Goal: Transaction & Acquisition: Purchase product/service

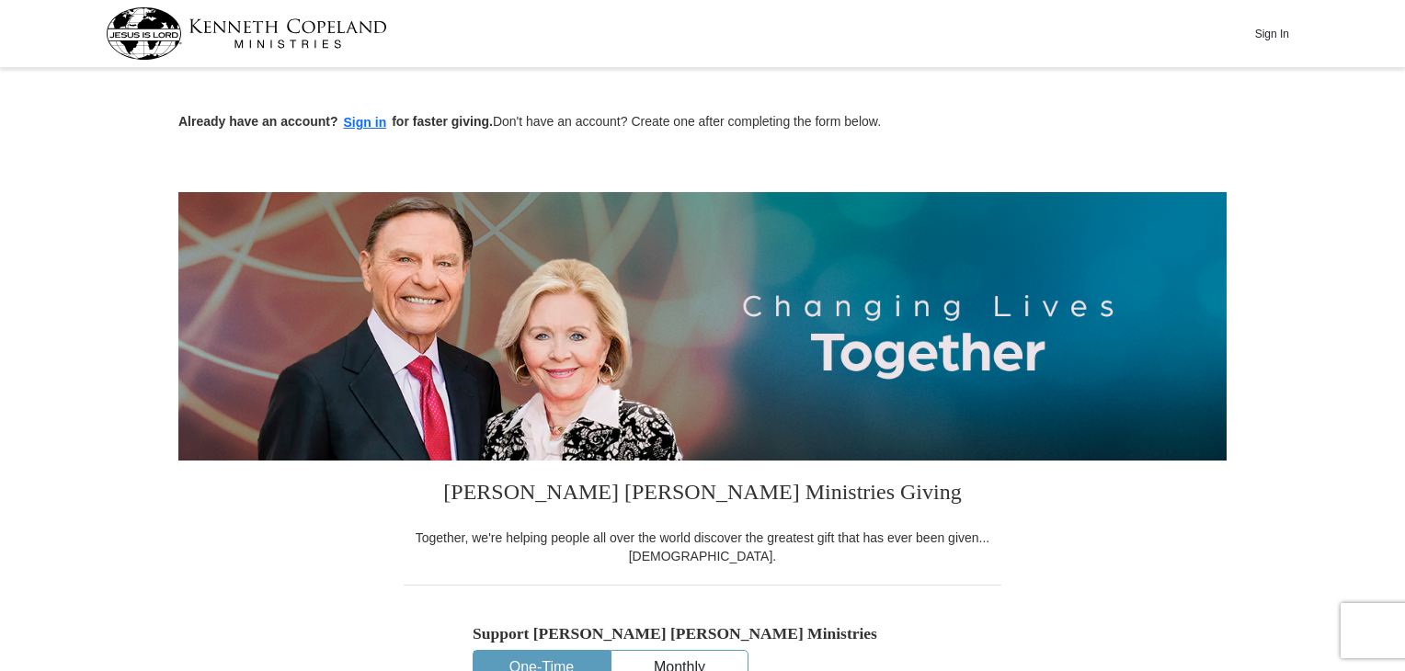
drag, startPoint x: 1404, startPoint y: 97, endPoint x: 1412, endPoint y: 144, distance: 48.4
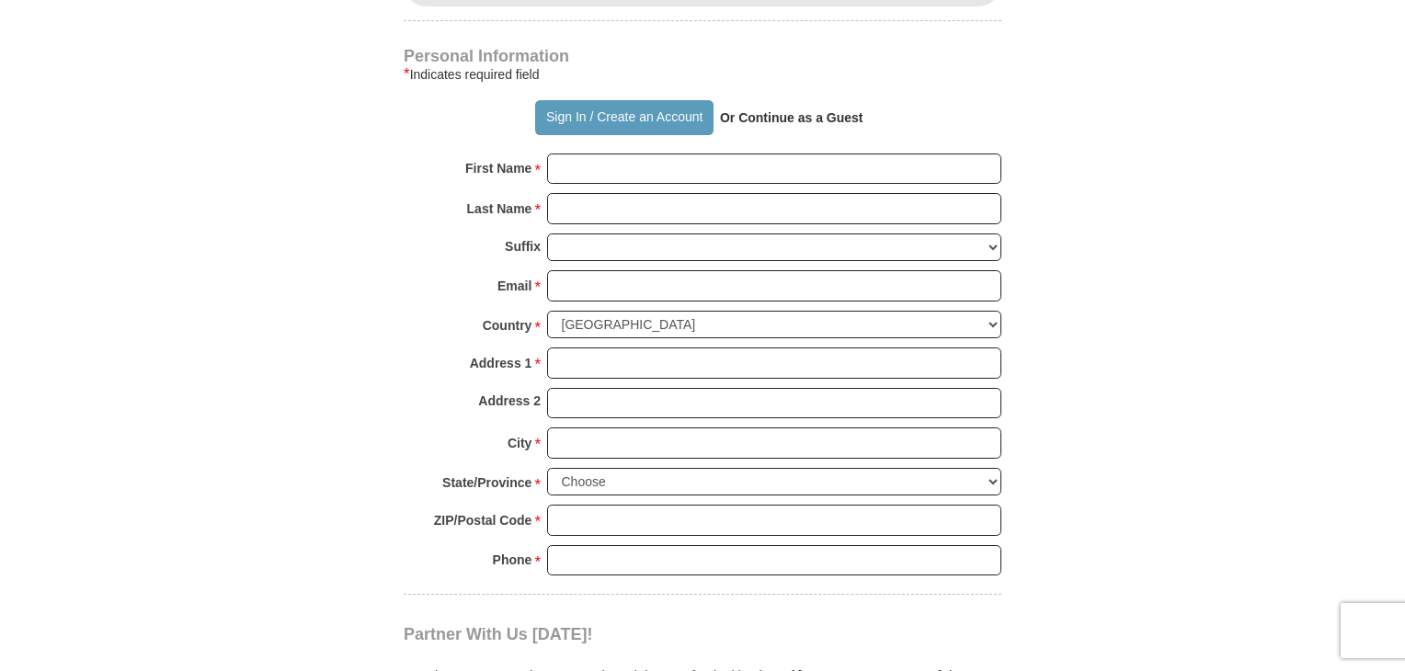
scroll to position [1247, 0]
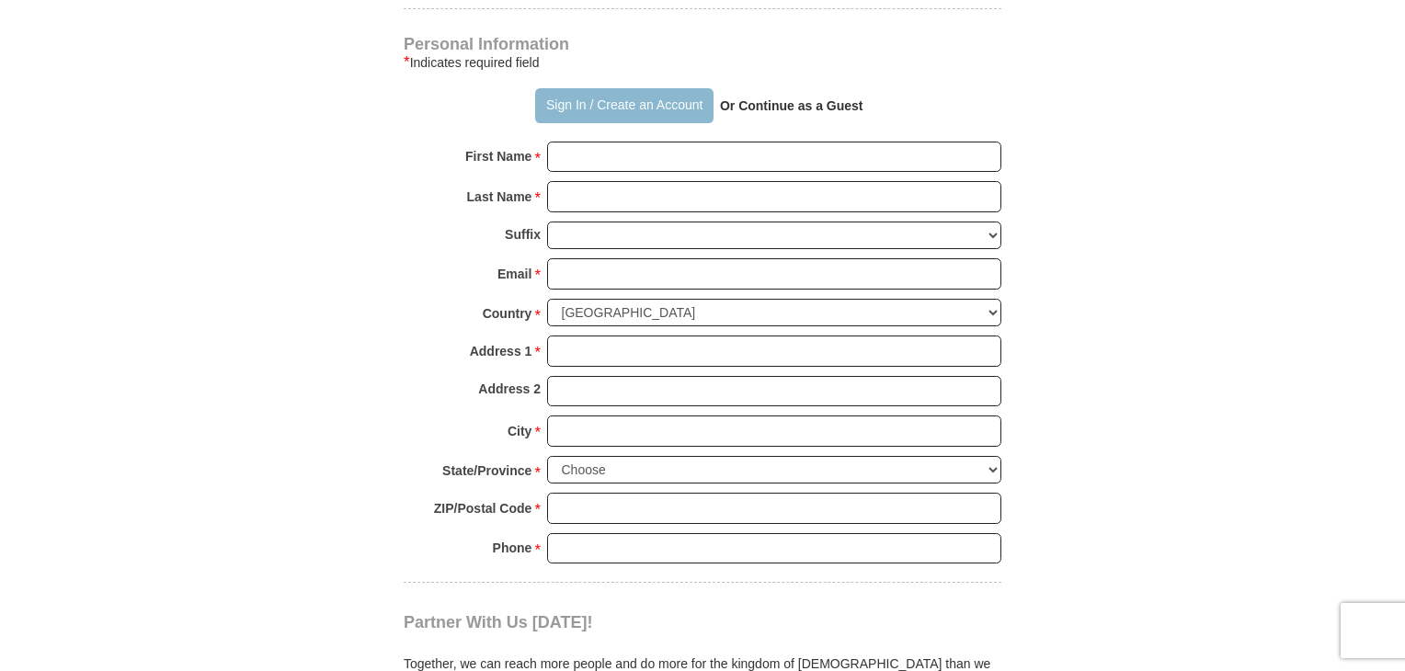
click at [595, 92] on button "Sign In / Create an Account" at bounding box center [623, 105] width 177 height 35
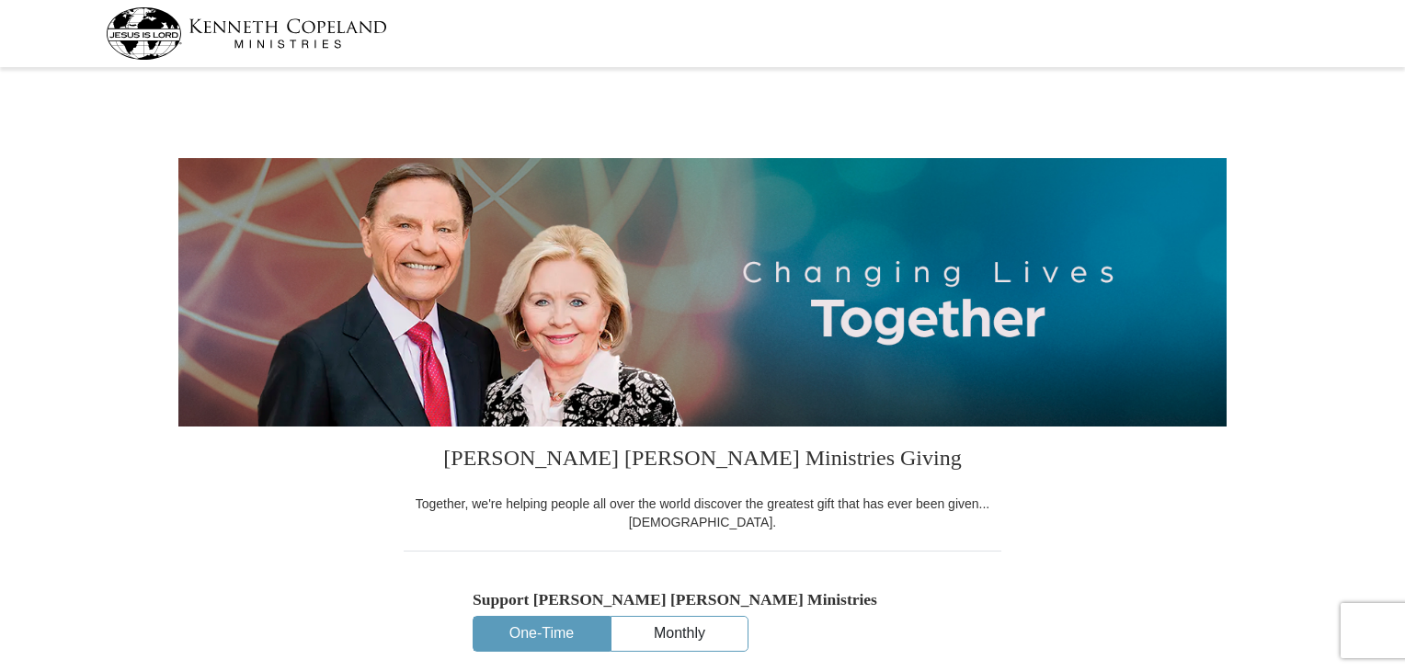
select select "NC"
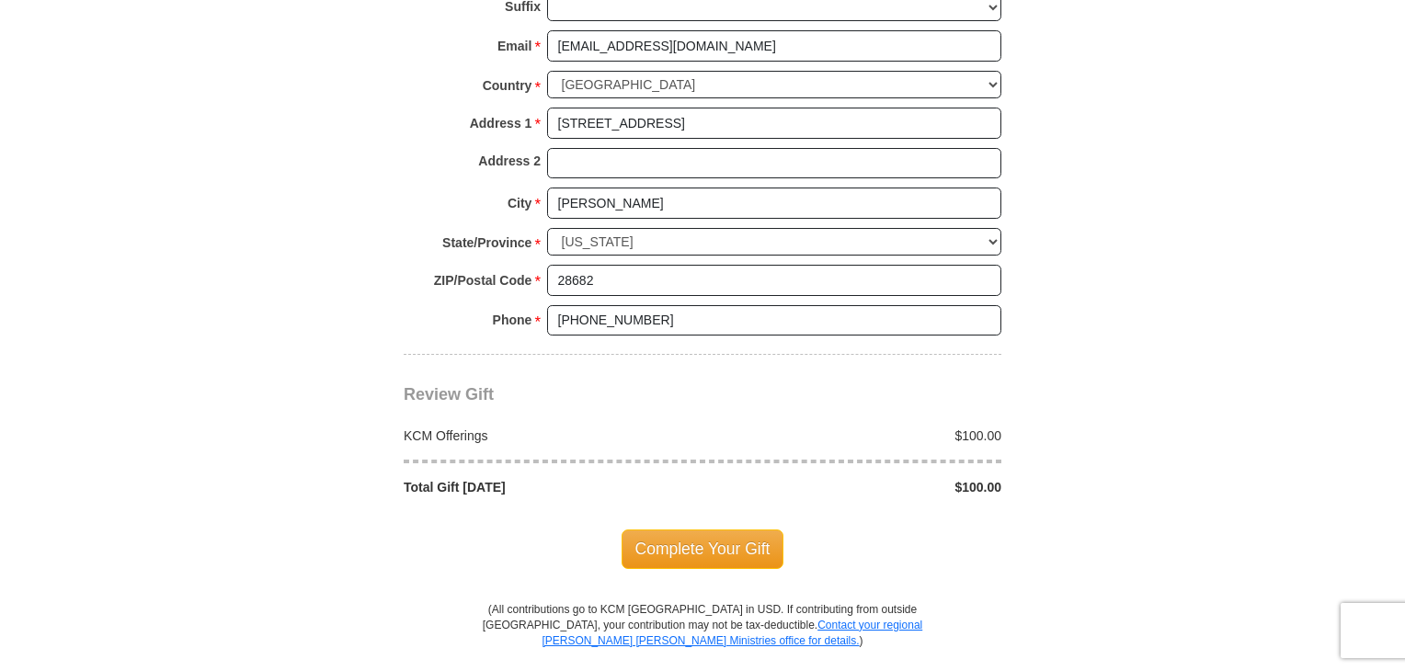
scroll to position [1379, 0]
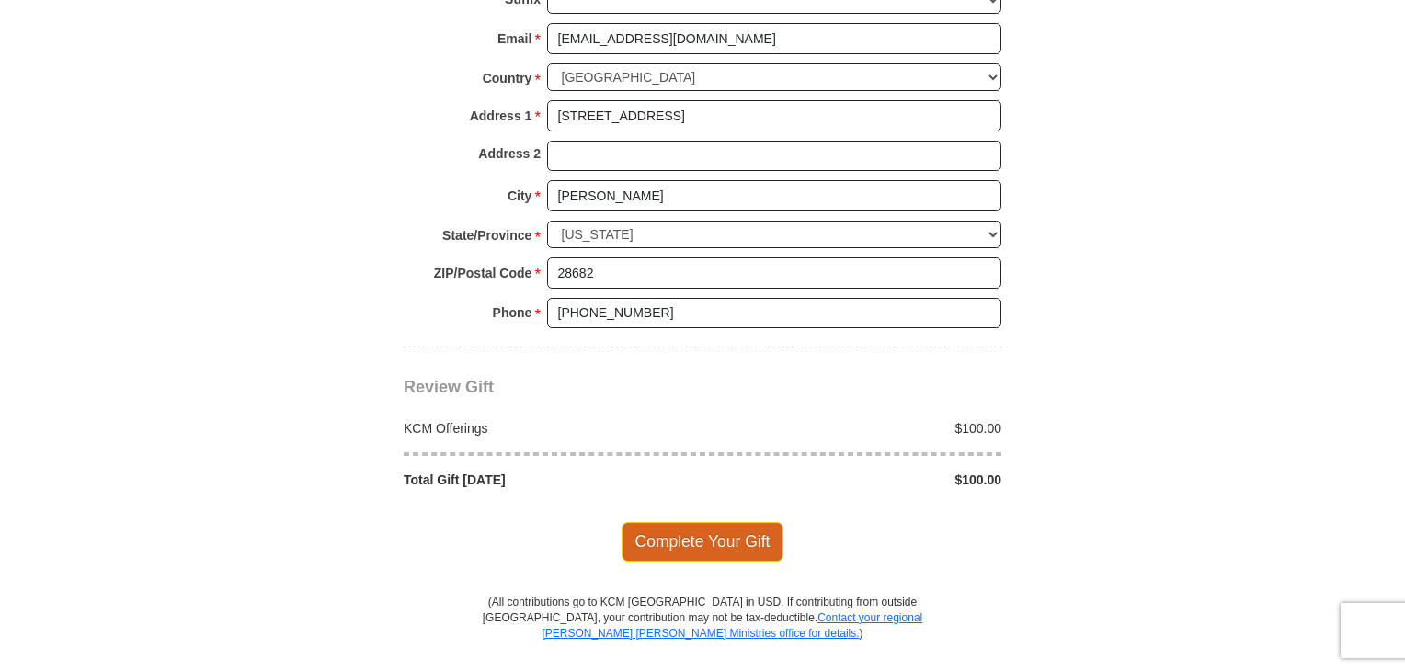
click at [736, 531] on span "Complete Your Gift" at bounding box center [703, 541] width 163 height 39
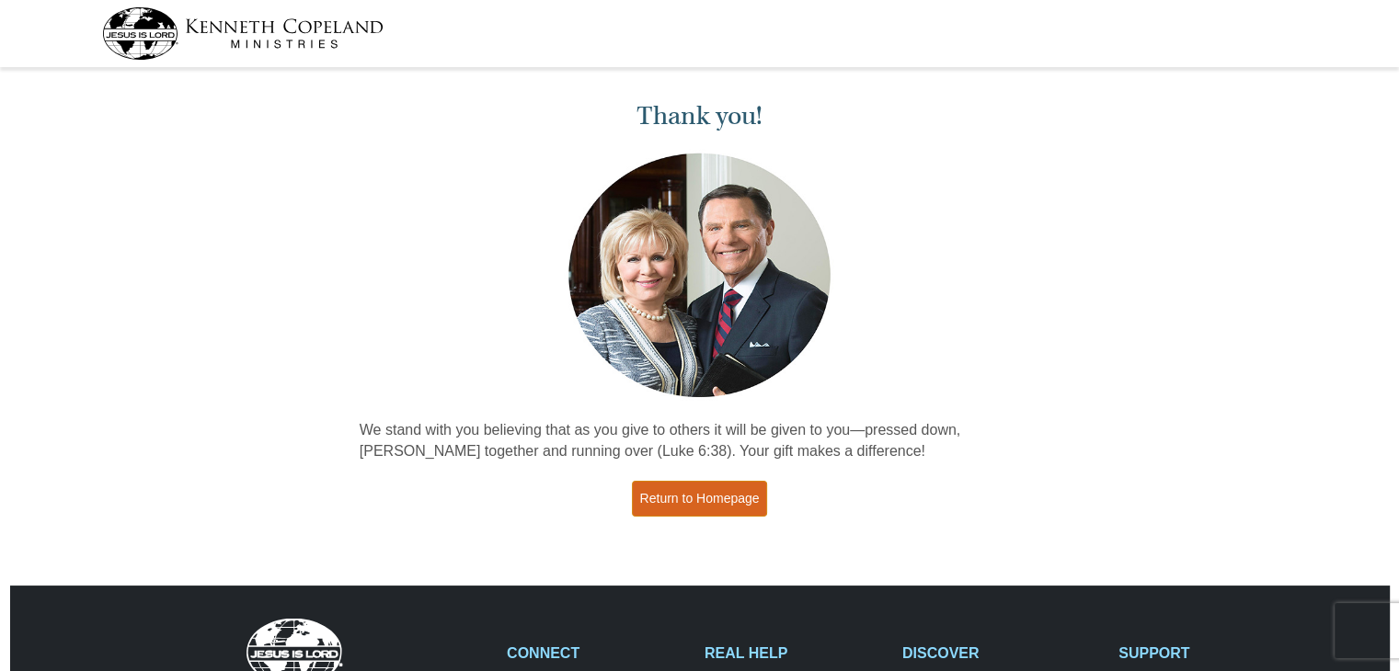
click at [725, 491] on link "Return to Homepage" at bounding box center [700, 499] width 136 height 36
